Goal: Find contact information: Find contact information

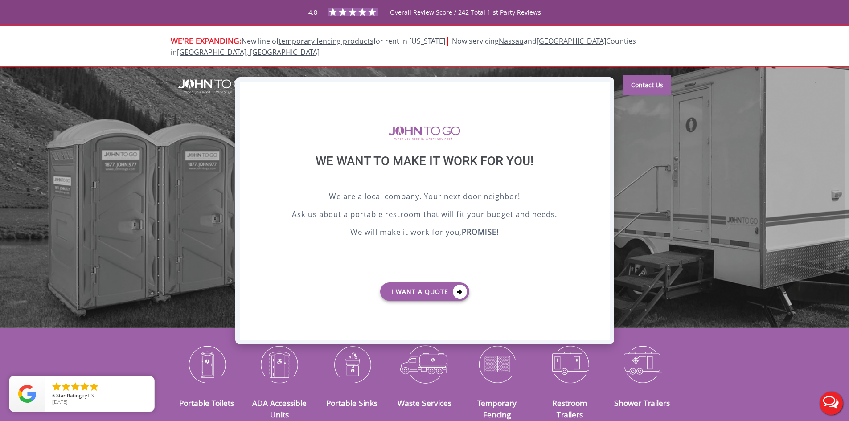
click at [602, 90] on div "X" at bounding box center [602, 89] width 14 height 15
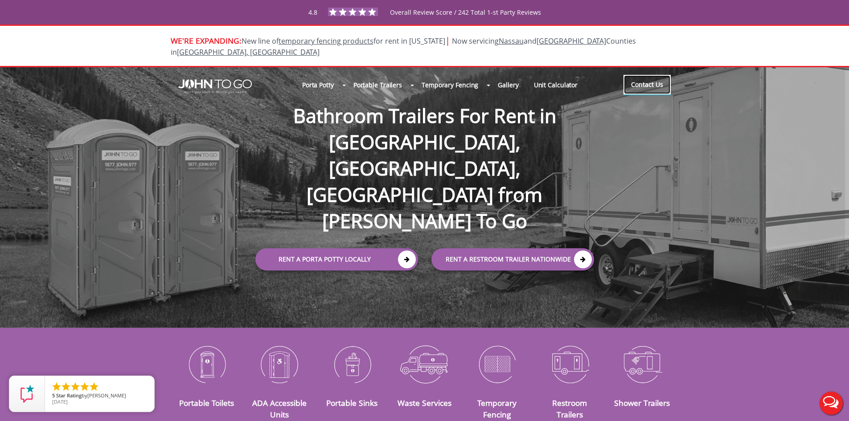
click at [639, 75] on link "Contact Us" at bounding box center [646, 85] width 47 height 20
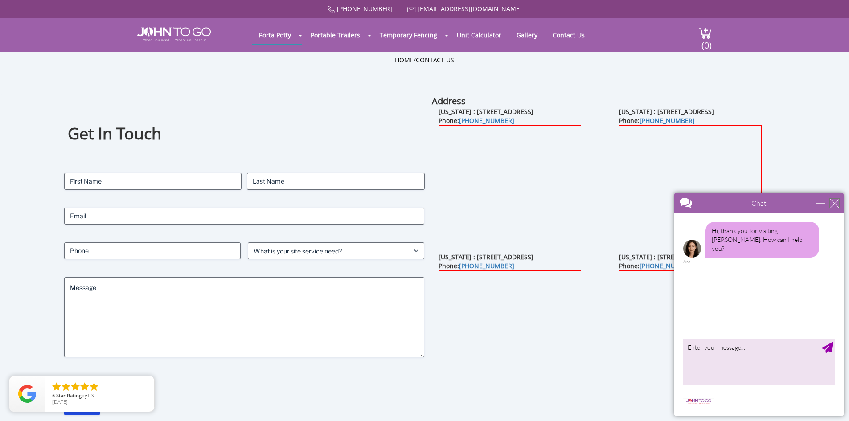
click at [834, 204] on div "close" at bounding box center [834, 203] width 9 height 9
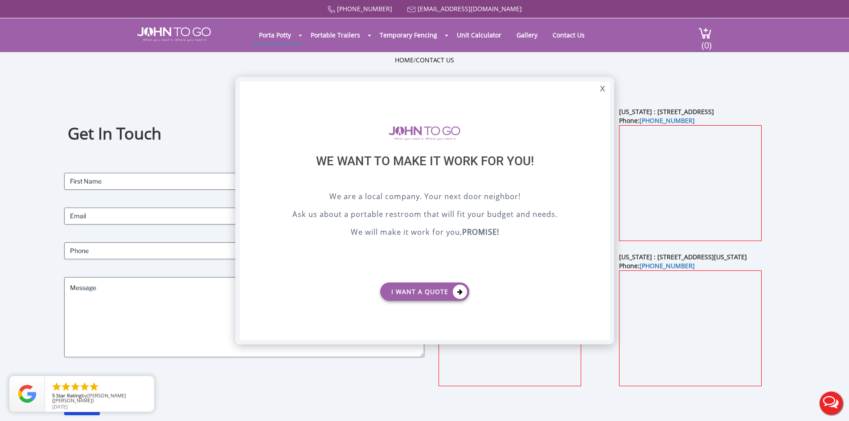
drag, startPoint x: 599, startPoint y: 93, endPoint x: 584, endPoint y: 75, distance: 23.4
click at [599, 93] on div "X" at bounding box center [602, 89] width 14 height 15
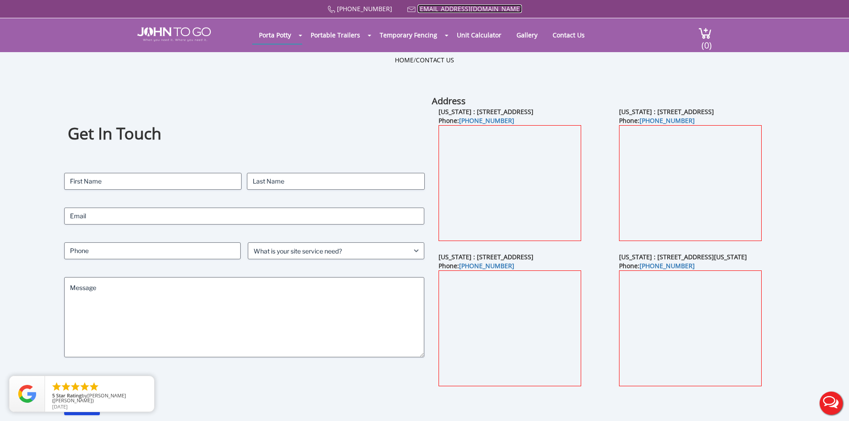
click at [444, 11] on link "[EMAIL_ADDRESS][DOMAIN_NAME]" at bounding box center [470, 8] width 104 height 8
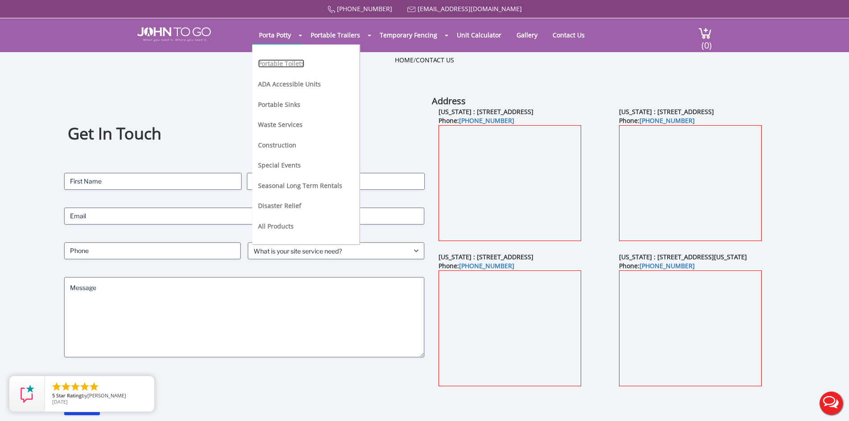
click at [280, 66] on link "Portable Toilets" at bounding box center [281, 63] width 46 height 8
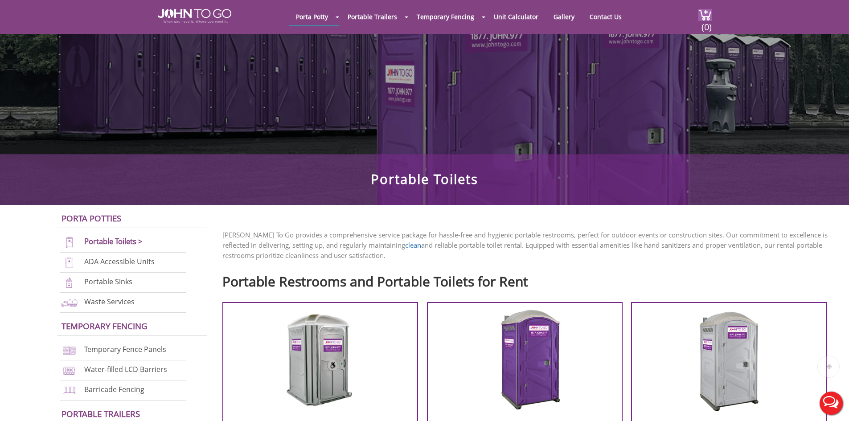
scroll to position [223, 0]
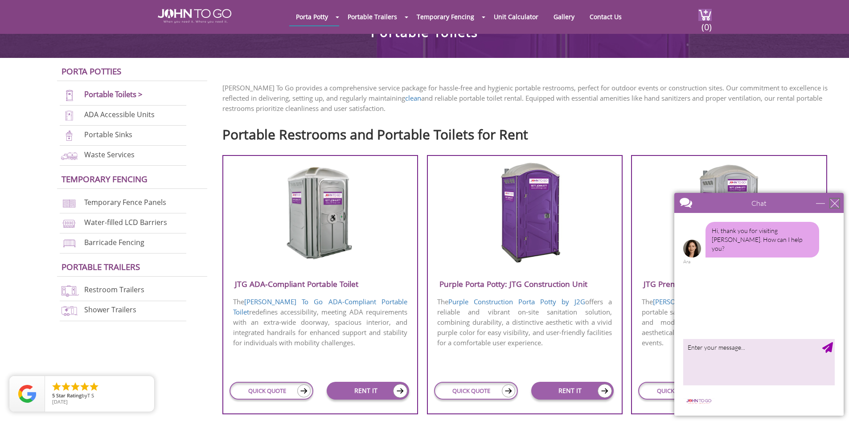
click at [837, 199] on div "close" at bounding box center [834, 203] width 9 height 9
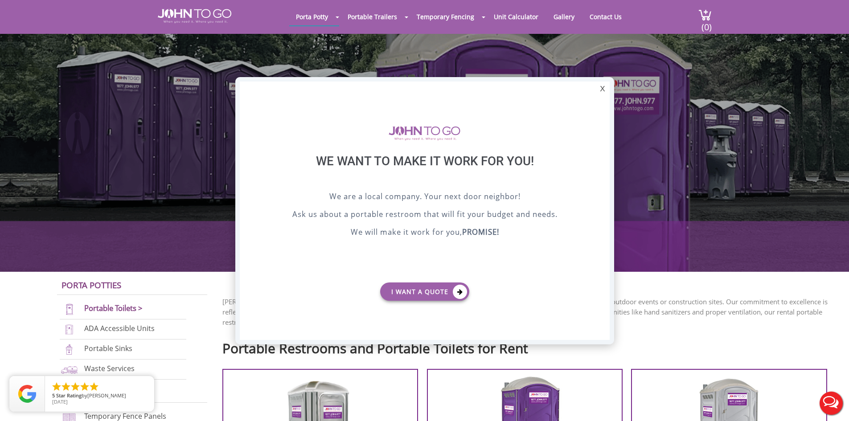
scroll to position [0, 0]
